Goal: Task Accomplishment & Management: Use online tool/utility

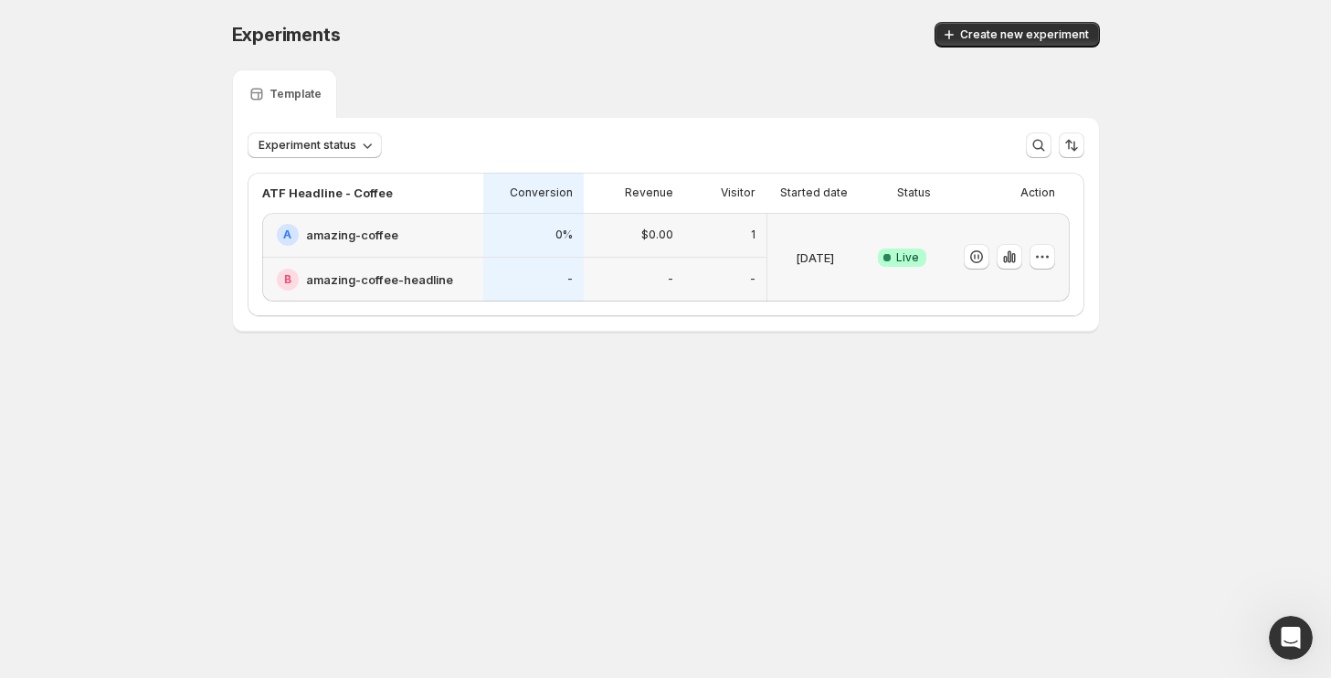
click at [119, 132] on div "Experiments. This page is ready Experiments Create new experiment Template Expe…" at bounding box center [665, 215] width 1331 height 430
click at [108, 221] on div "Experiments. This page is ready Experiments Create new experiment Template Expe…" at bounding box center [665, 215] width 1331 height 430
